Goal: Task Accomplishment & Management: Manage account settings

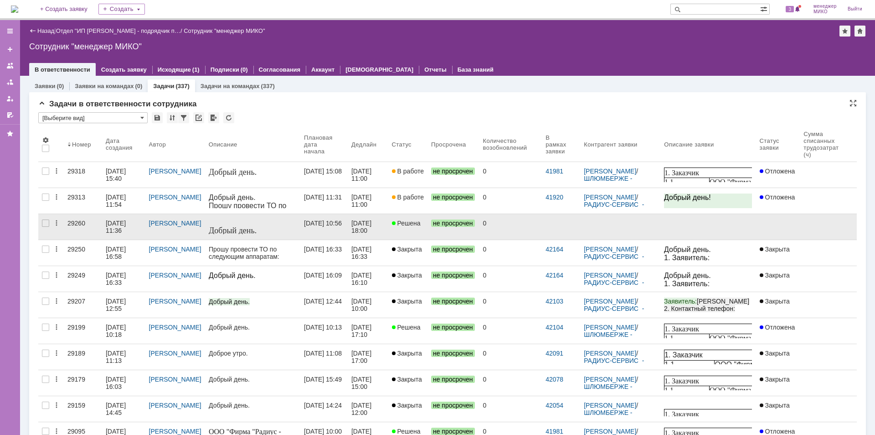
click at [78, 218] on link "29260" at bounding box center [83, 227] width 38 height 26
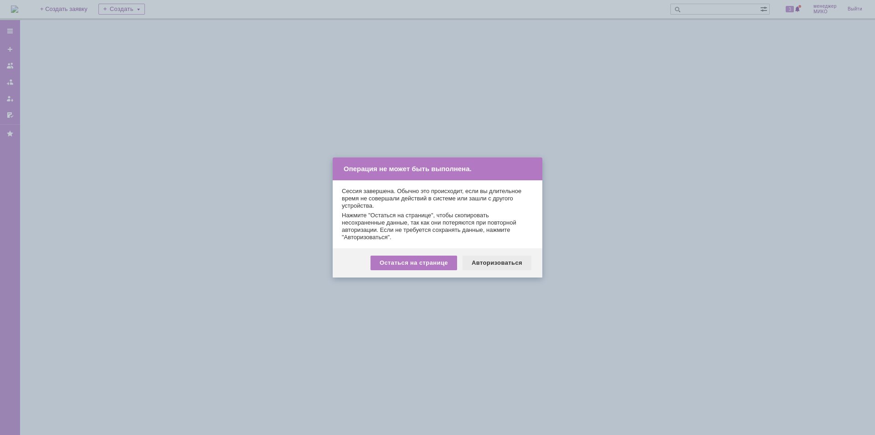
click at [525, 261] on div "Авторизоваться" at bounding box center [497, 262] width 69 height 15
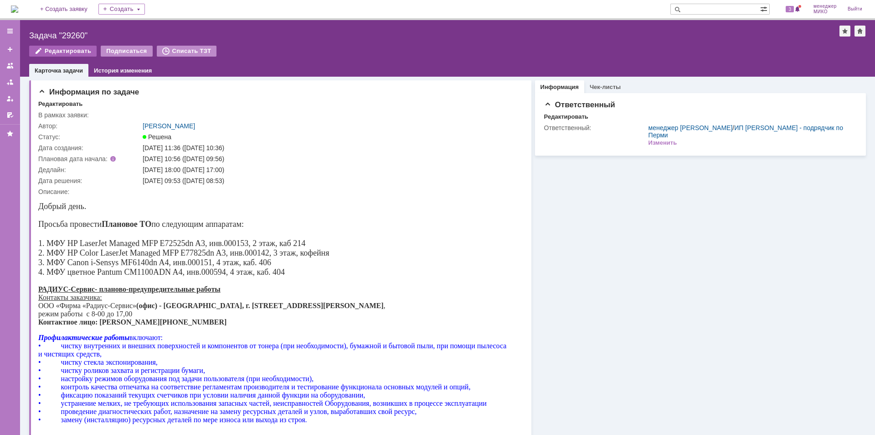
click at [79, 52] on div "Редактировать" at bounding box center [62, 51] width 67 height 11
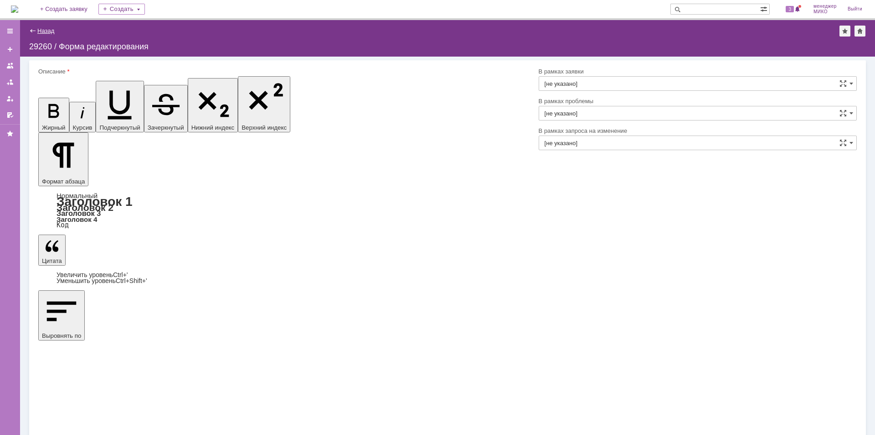
click at [42, 29] on link "Назад" at bounding box center [45, 30] width 17 height 7
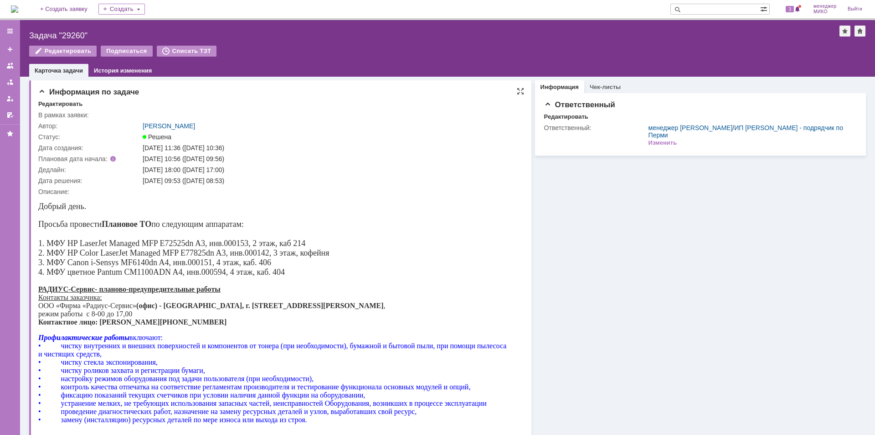
click at [145, 136] on div at bounding box center [145, 137] width 4 height 4
click at [155, 136] on span "Решена" at bounding box center [157, 136] width 29 height 7
click at [126, 71] on link "История изменения" at bounding box center [123, 70] width 58 height 7
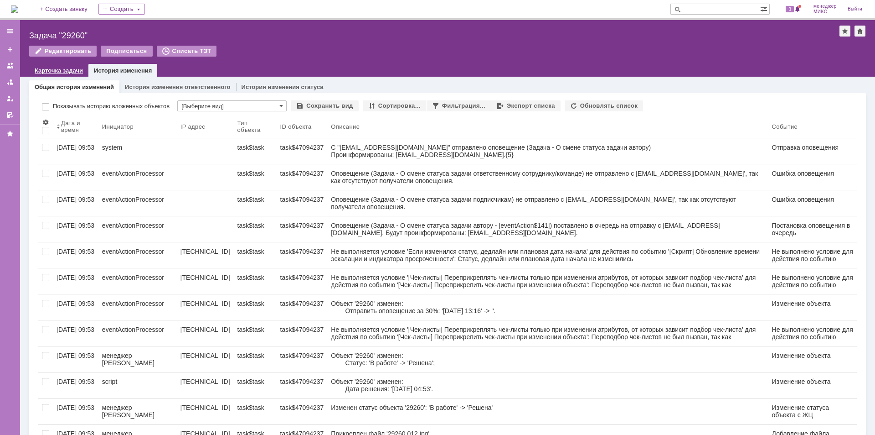
click at [41, 73] on link "Карточка задачи" at bounding box center [59, 70] width 48 height 7
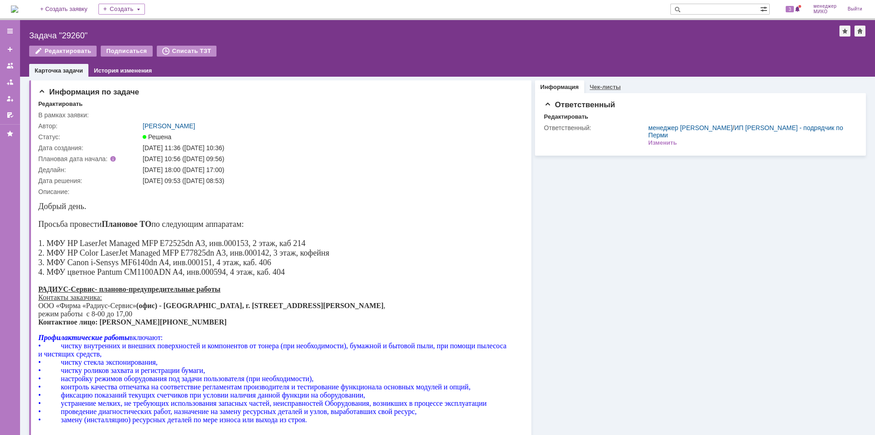
click at [606, 86] on link "Чек-листы" at bounding box center [605, 86] width 31 height 7
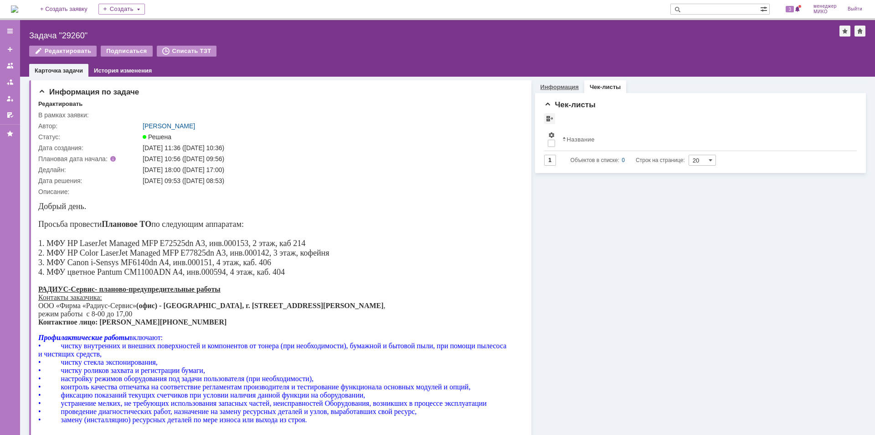
click at [542, 86] on link "Информация" at bounding box center [560, 86] width 38 height 7
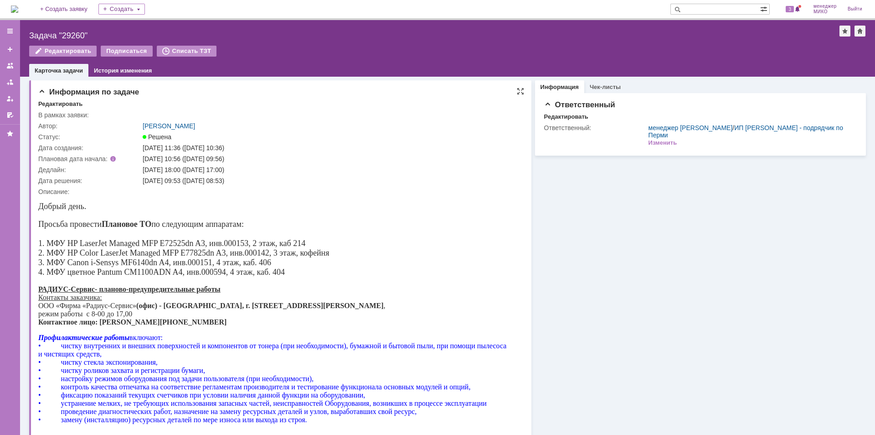
click at [147, 137] on div at bounding box center [145, 136] width 5 height 7
click at [162, 137] on span "Решена" at bounding box center [157, 136] width 29 height 7
click at [177, 137] on div "Решена" at bounding box center [330, 136] width 375 height 7
click at [10, 64] on div at bounding box center [9, 65] width 7 height 7
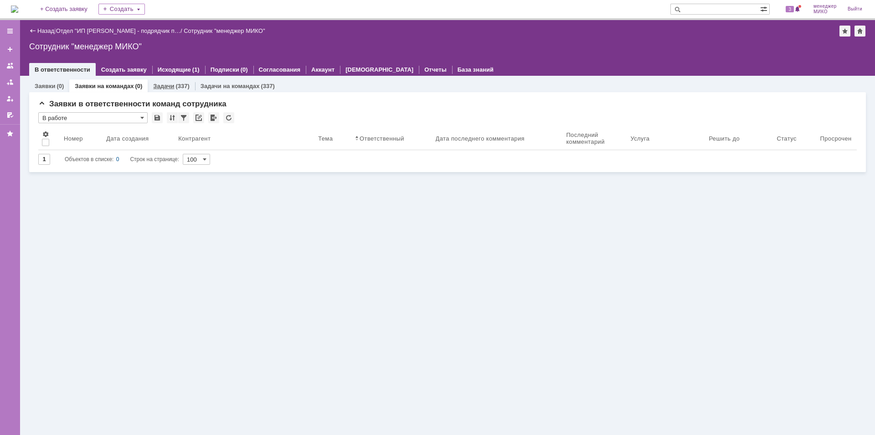
click at [157, 85] on link "Задачи" at bounding box center [163, 86] width 21 height 7
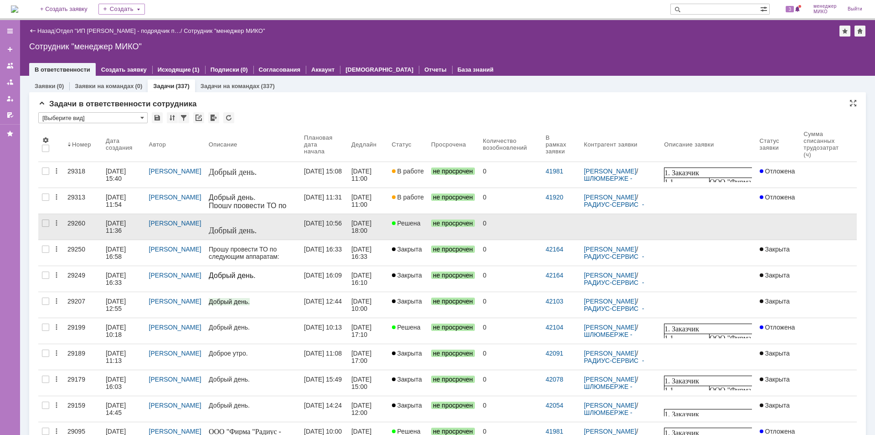
click at [765, 228] on link at bounding box center [778, 227] width 44 height 26
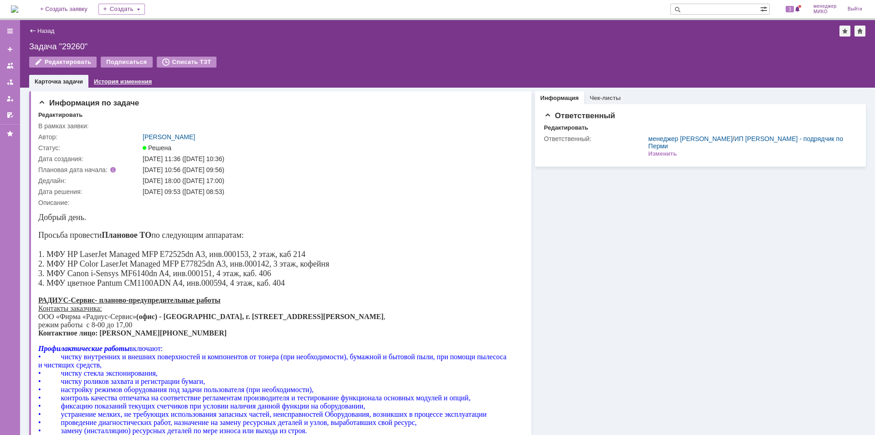
click at [117, 77] on div "История изменения" at bounding box center [122, 81] width 69 height 13
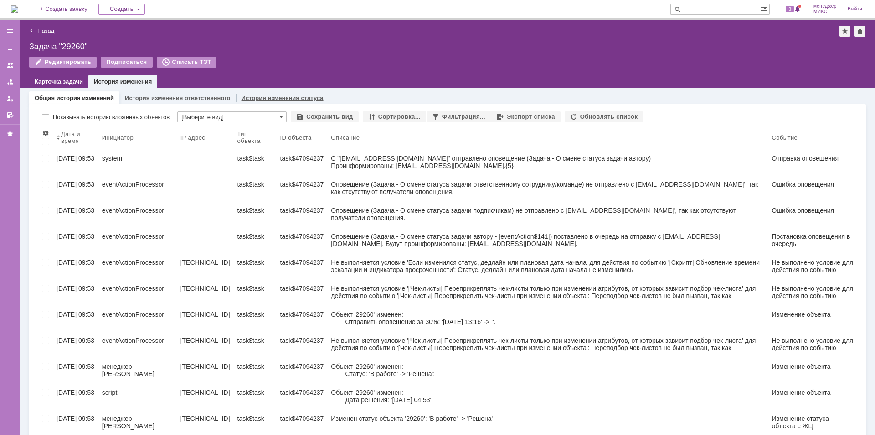
click at [267, 98] on link "История изменения статуса" at bounding box center [283, 97] width 82 height 7
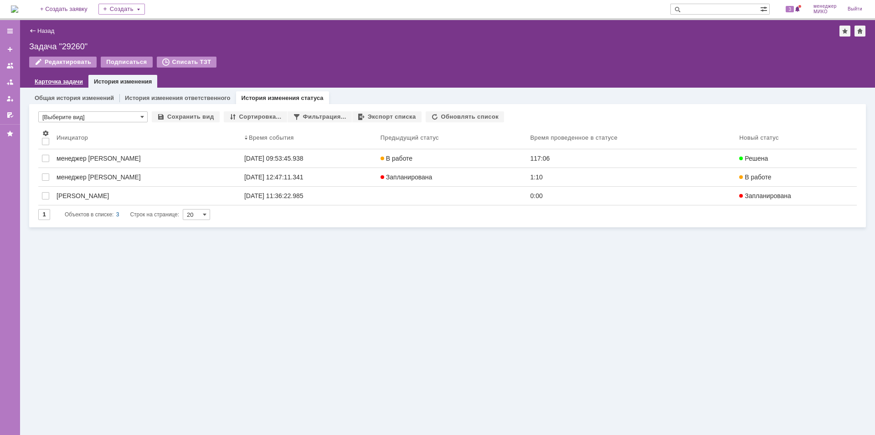
click at [57, 83] on link "Карточка задачи" at bounding box center [59, 81] width 48 height 7
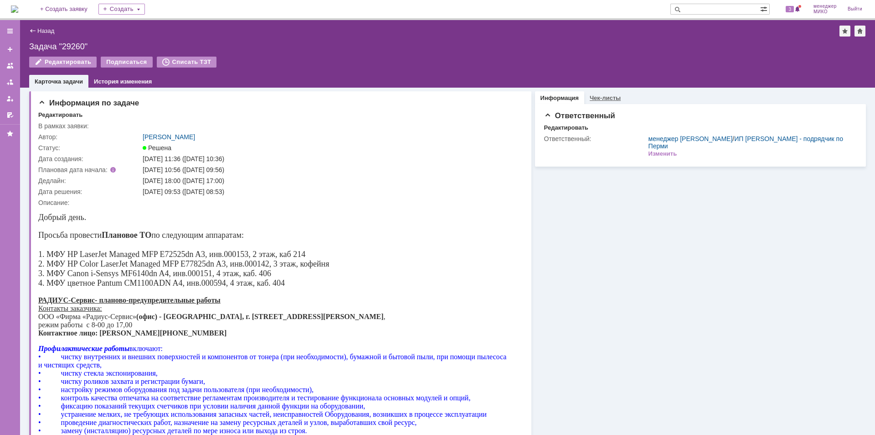
click at [613, 101] on link "Чек-листы" at bounding box center [605, 97] width 31 height 7
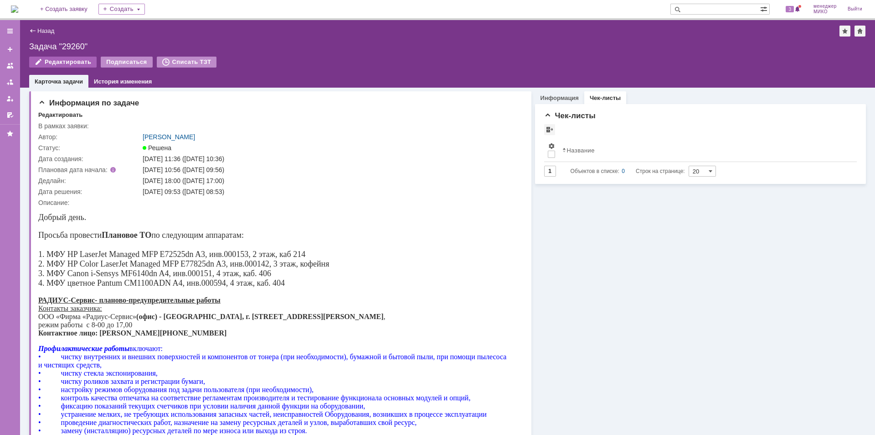
click at [74, 62] on div "Редактировать" at bounding box center [62, 62] width 67 height 11
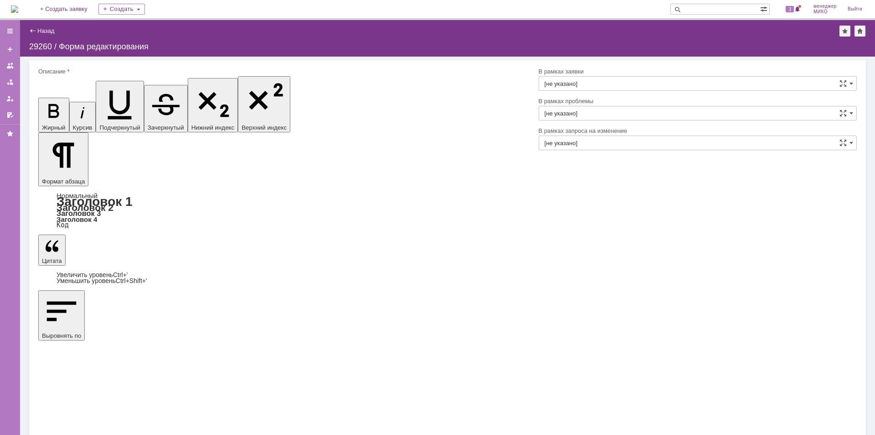
click at [621, 87] on input "[не указано]" at bounding box center [698, 83] width 318 height 15
click at [621, 87] on input "text" at bounding box center [698, 83] width 318 height 15
type input "[не указано]"
click at [48, 34] on link "Назад" at bounding box center [45, 30] width 17 height 7
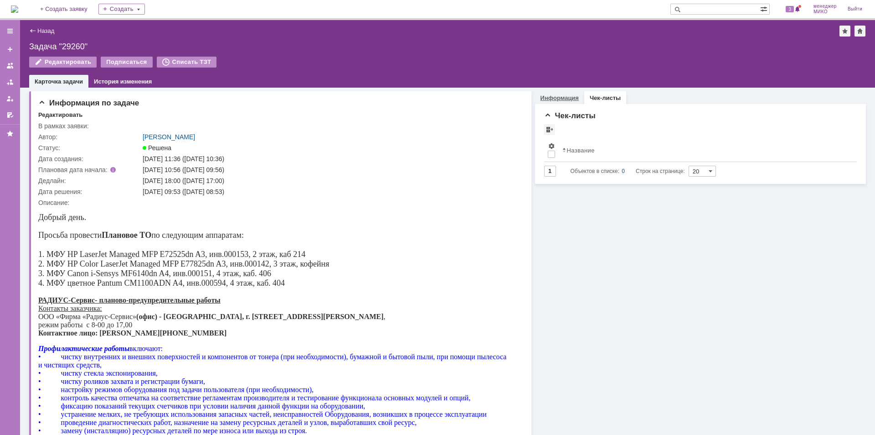
click at [562, 98] on link "Информация" at bounding box center [560, 97] width 38 height 7
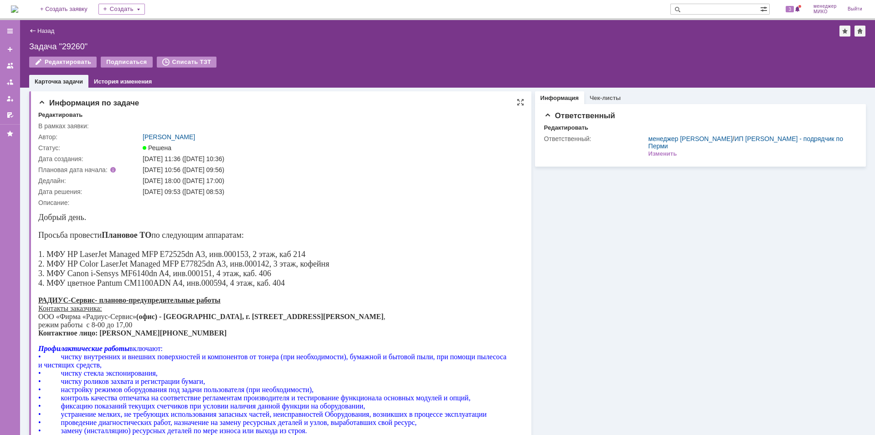
click at [155, 148] on span "Решена" at bounding box center [157, 147] width 29 height 7
click at [146, 147] on div at bounding box center [145, 147] width 5 height 7
